Goal: Information Seeking & Learning: Learn about a topic

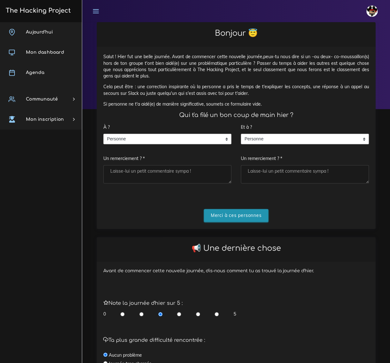
click at [243, 220] on input "Merci à ces personnes" at bounding box center [236, 215] width 65 height 13
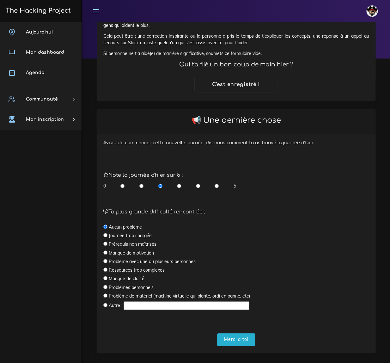
scroll to position [58, 0]
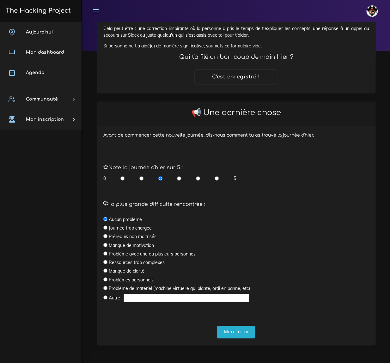
click at [105, 227] on input "radio" at bounding box center [105, 227] width 4 height 4
radio input "true"
click at [242, 333] on input "Merci à toi" at bounding box center [236, 332] width 38 height 13
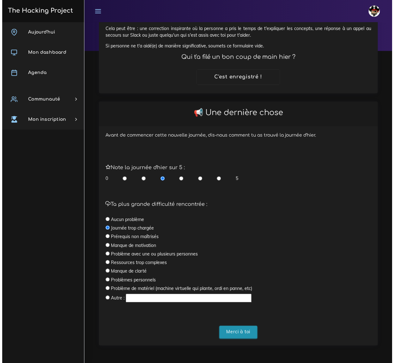
scroll to position [0, 0]
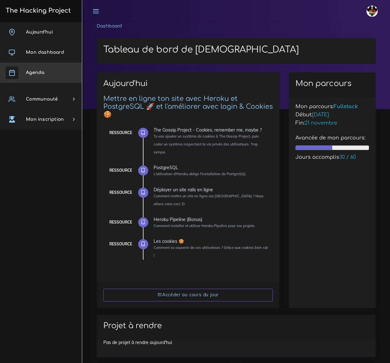
click at [37, 72] on span "Agenda" at bounding box center [35, 72] width 18 height 5
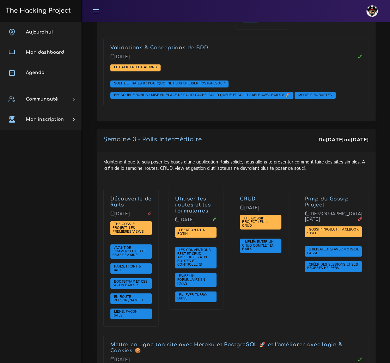
scroll to position [1523, 0]
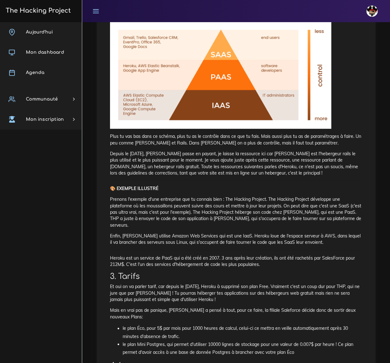
scroll to position [201, 0]
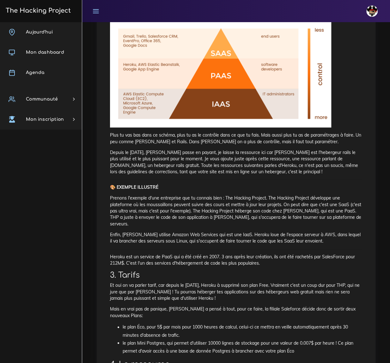
click at [180, 158] on p "Depuis le [DATE], [PERSON_NAME] passe en payant, je laisse la ressource ici car…" at bounding box center [236, 162] width 252 height 26
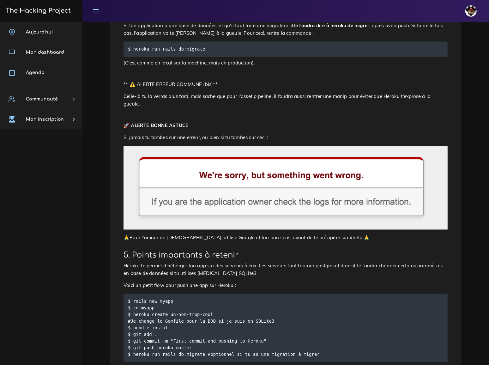
scroll to position [1434, 0]
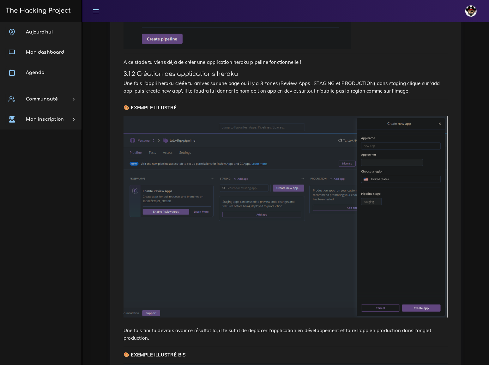
scroll to position [575, 0]
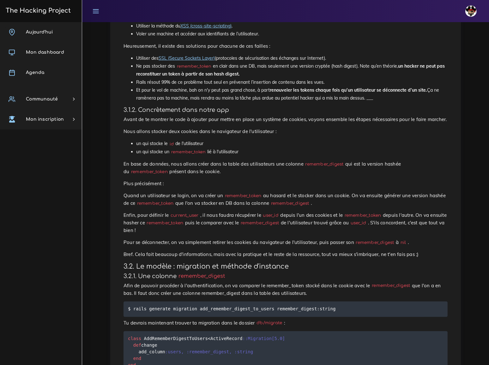
scroll to position [575, 0]
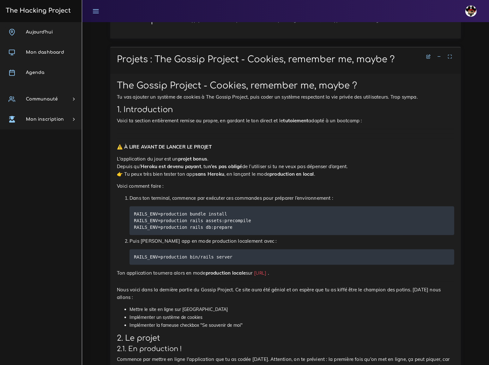
scroll to position [316, 0]
